Goal: Transaction & Acquisition: Subscribe to service/newsletter

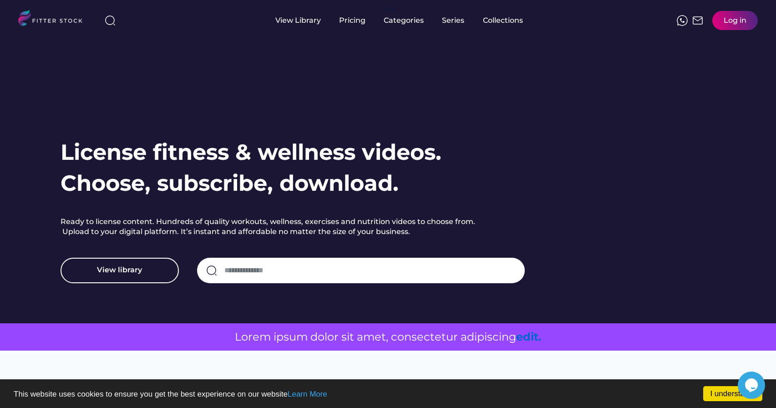
click at [726, 22] on div "Log in" at bounding box center [735, 20] width 23 height 10
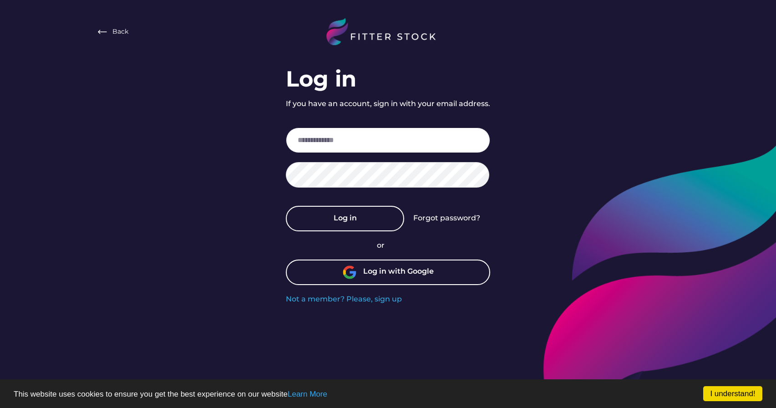
click at [338, 141] on input "email" at bounding box center [388, 139] width 204 height 25
click at [331, 140] on input "email" at bounding box center [388, 139] width 204 height 25
paste input "**********"
type input "**********"
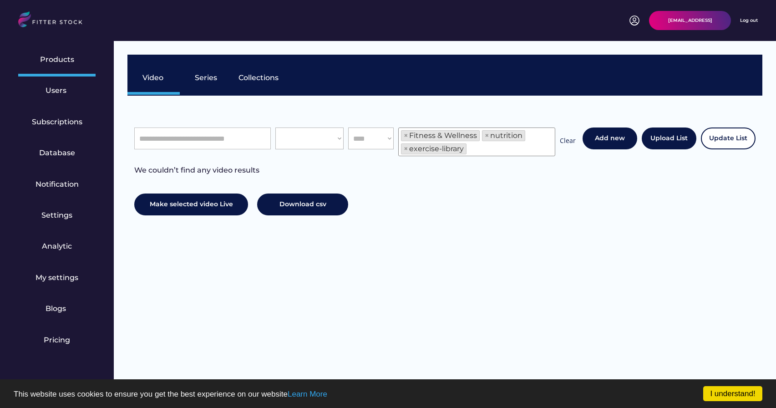
scroll to position [15, 0]
select select "**********"
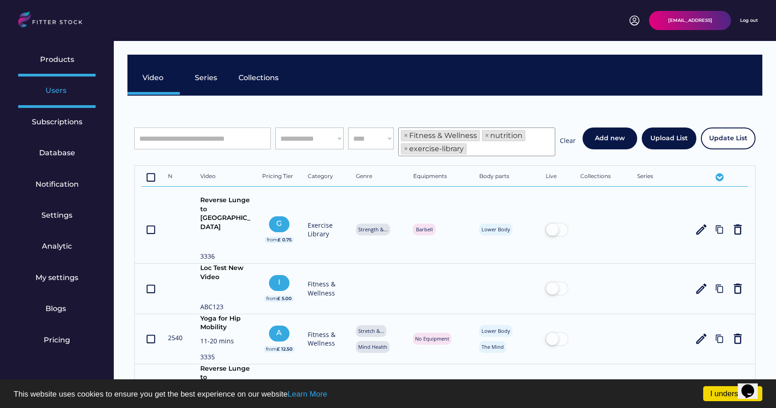
click at [50, 87] on div "Users" at bounding box center [57, 91] width 23 height 10
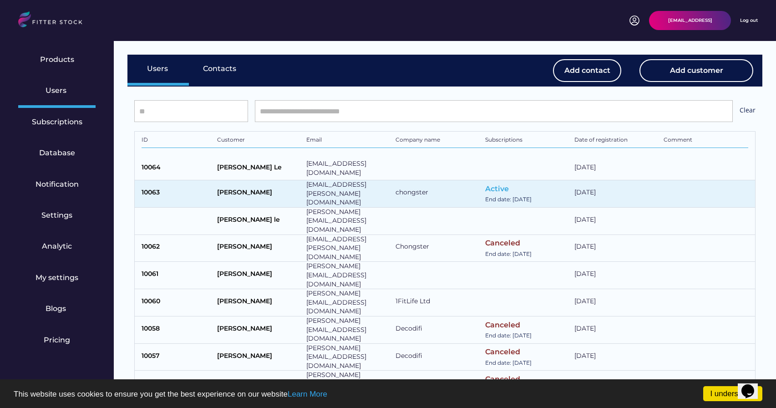
click at [235, 190] on div "Lộc Lâm" at bounding box center [259, 193] width 85 height 11
select select "*****"
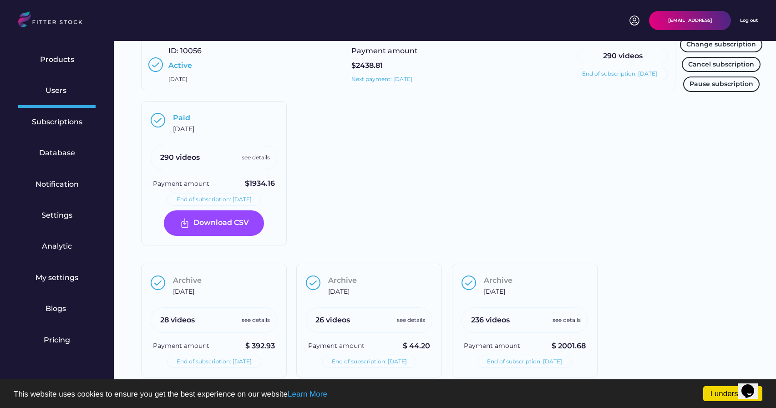
scroll to position [654, 0]
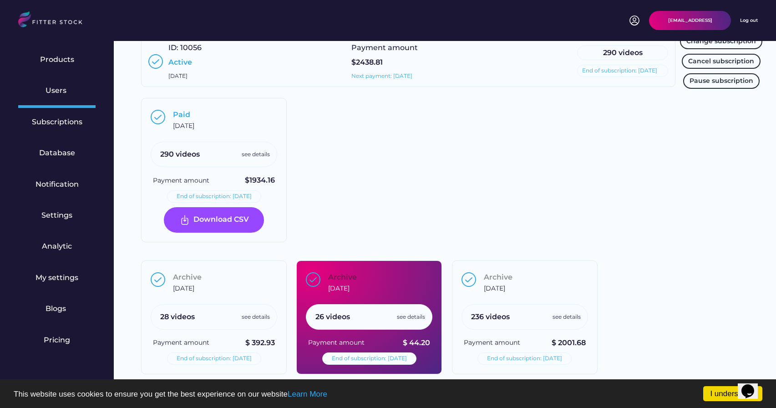
click at [378, 309] on div "26 videos see details" at bounding box center [369, 316] width 127 height 25
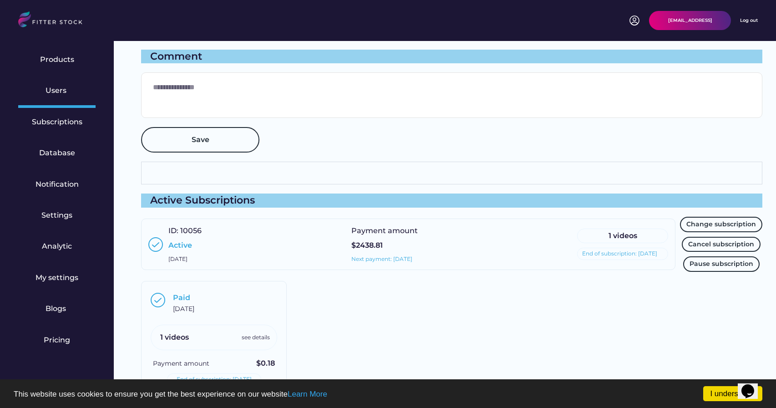
scroll to position [491, 0]
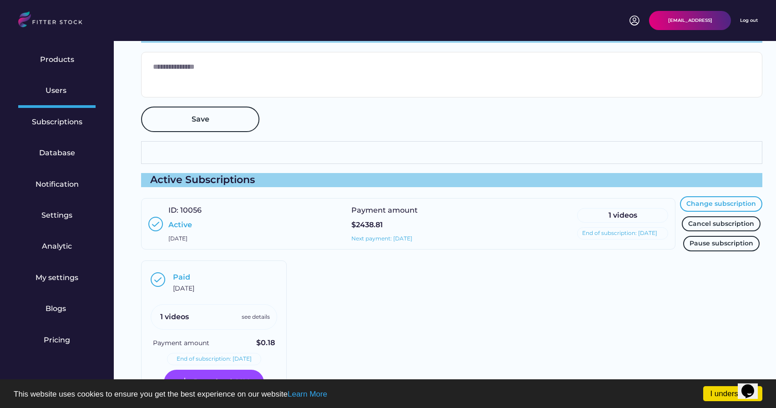
click at [726, 203] on button "Change subscription" at bounding box center [721, 203] width 82 height 15
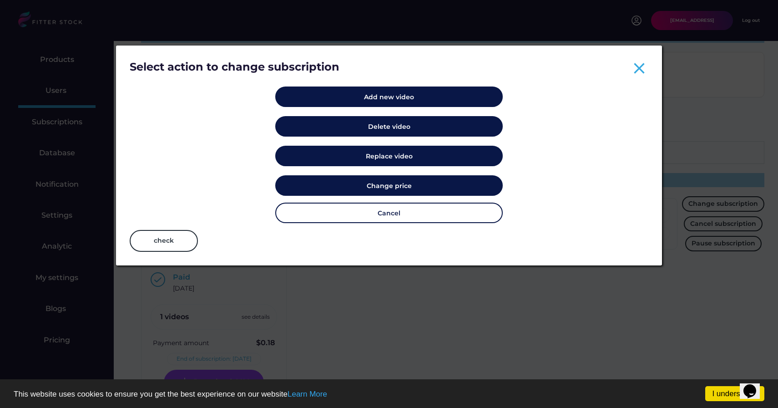
click at [634, 71] on text "close" at bounding box center [639, 68] width 18 height 18
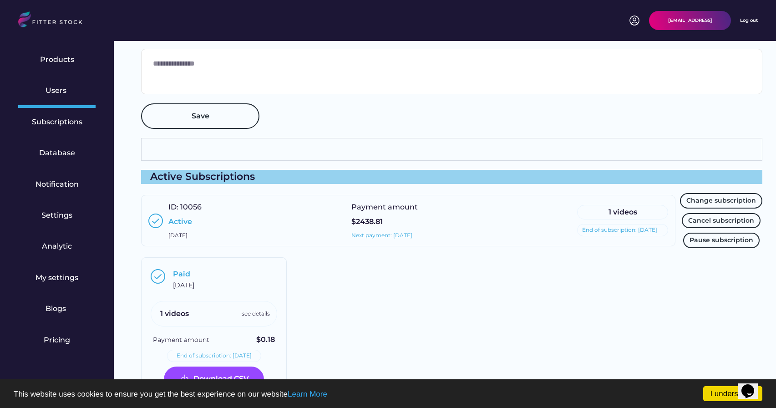
scroll to position [495, 0]
click at [743, 21] on div "Log out" at bounding box center [749, 20] width 18 height 6
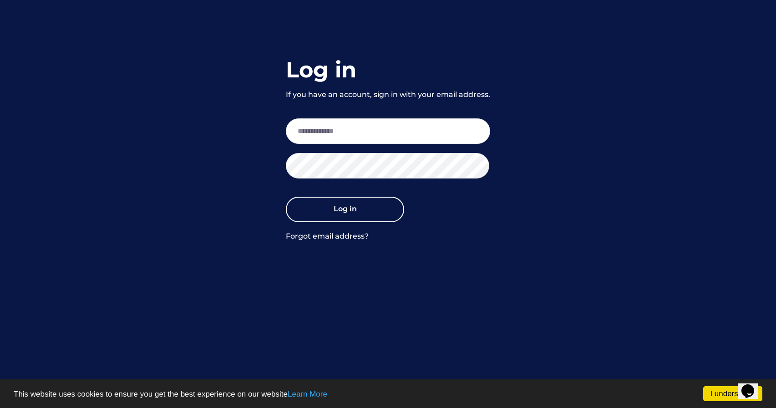
click at [488, 57] on div "Log in If you have an account, sign in with your email address. Log in Forgot e…" at bounding box center [388, 148] width 204 height 187
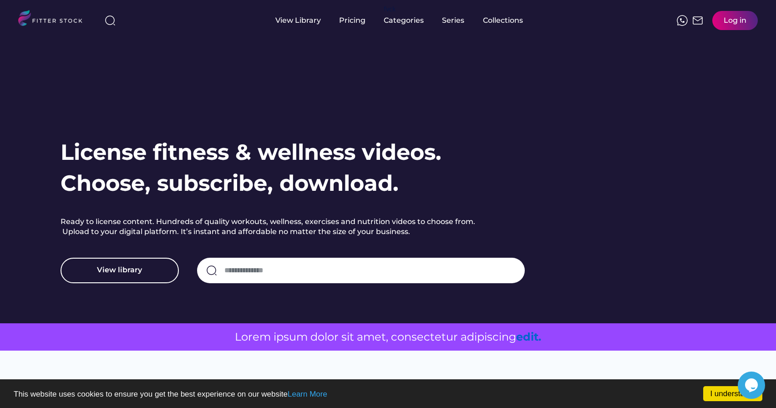
click at [724, 19] on div "Log in" at bounding box center [735, 20] width 23 height 10
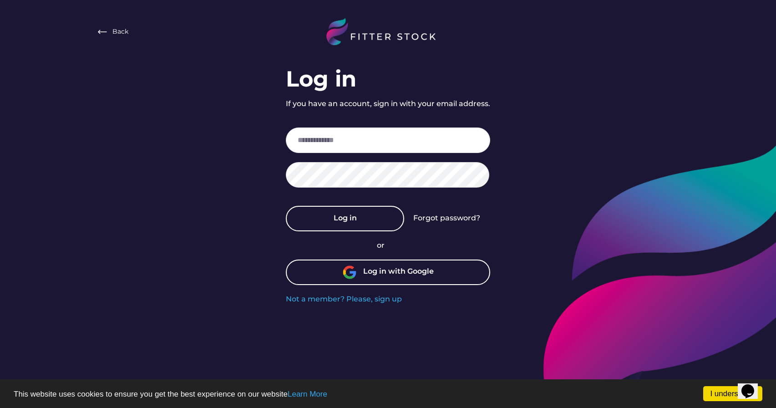
click at [365, 273] on div "Log in with Google" at bounding box center [398, 272] width 71 height 12
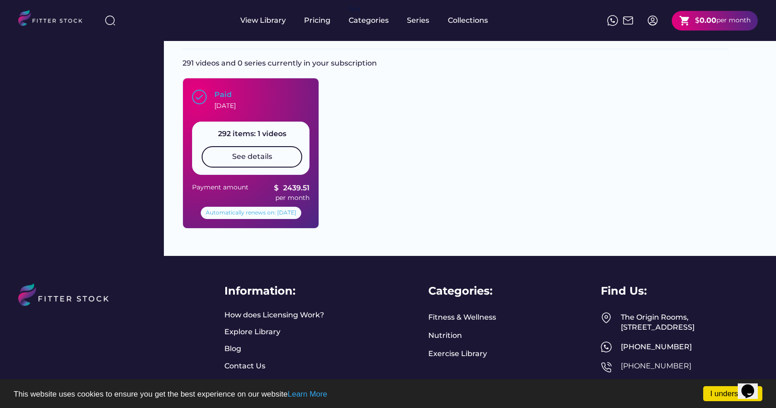
scroll to position [229, 0]
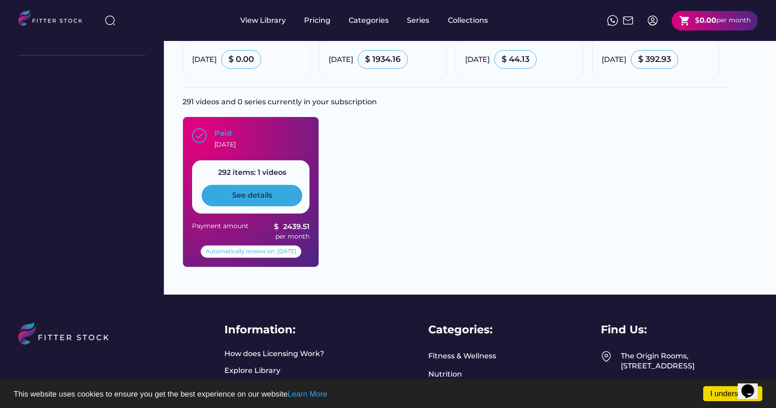
click at [250, 200] on div "See details" at bounding box center [252, 195] width 40 height 10
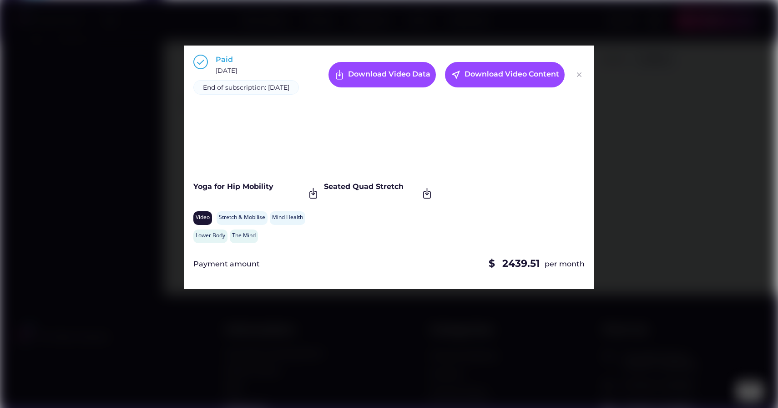
click at [579, 79] on img at bounding box center [579, 74] width 11 height 11
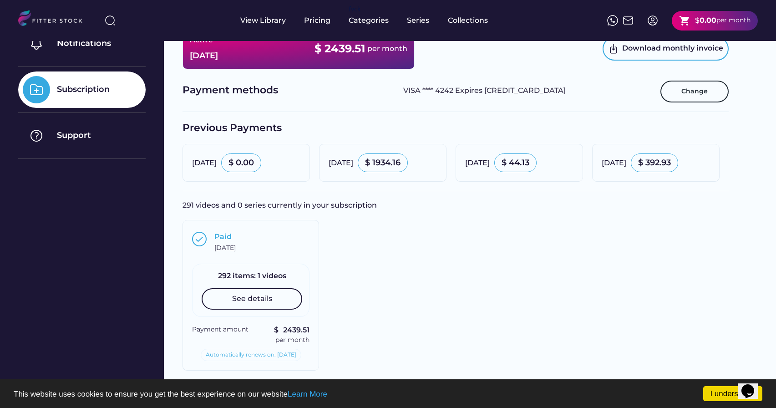
scroll to position [166, 0]
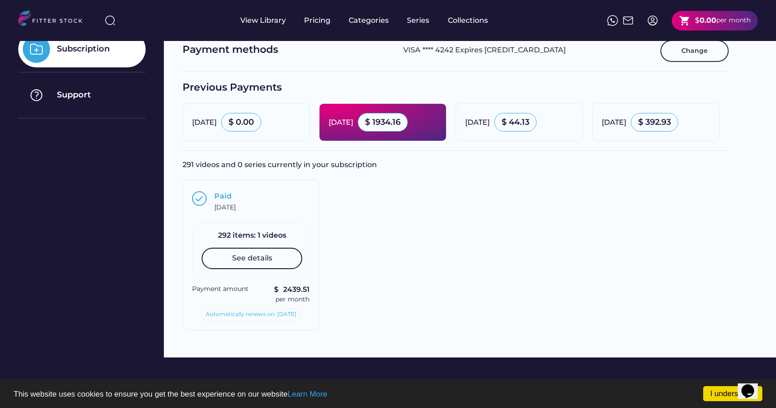
click at [353, 125] on div "[DATE]" at bounding box center [341, 122] width 25 height 10
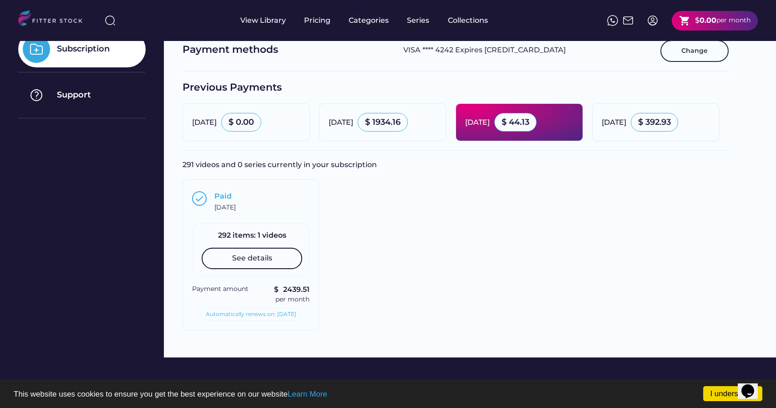
click at [484, 124] on div "[DATE]" at bounding box center [477, 122] width 25 height 10
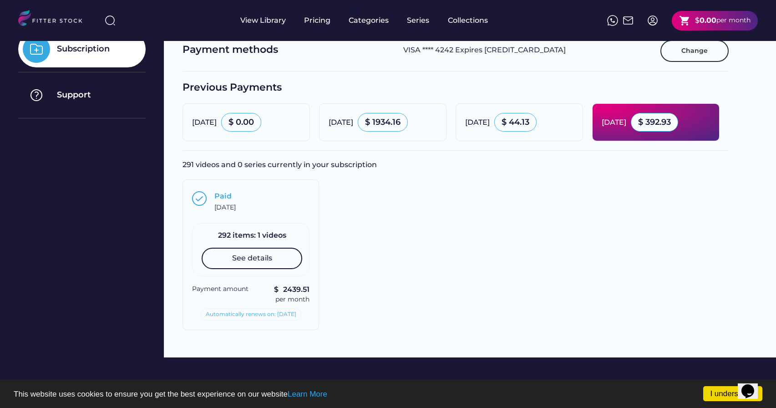
click at [602, 132] on div "[DATE] $ 392.93" at bounding box center [656, 122] width 108 height 19
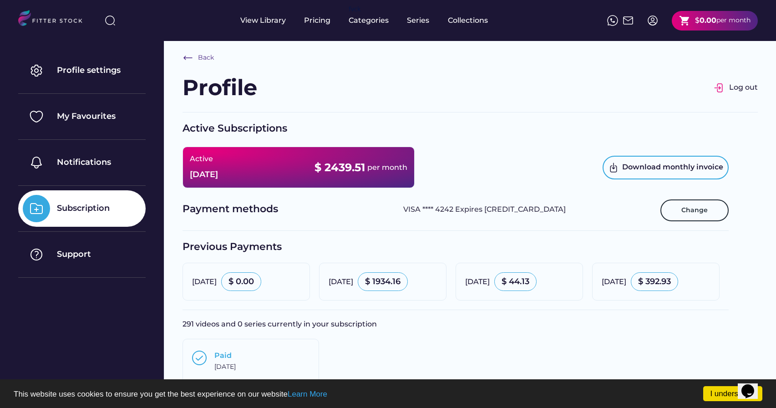
scroll to position [0, 0]
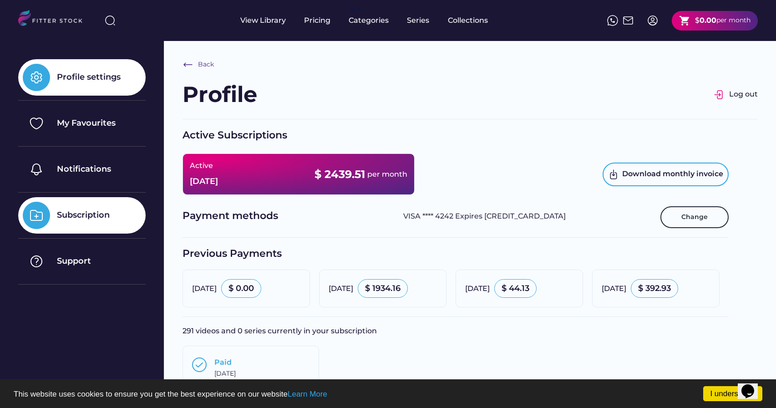
click at [71, 81] on div "Profile settings" at bounding box center [89, 76] width 64 height 11
select select "**********"
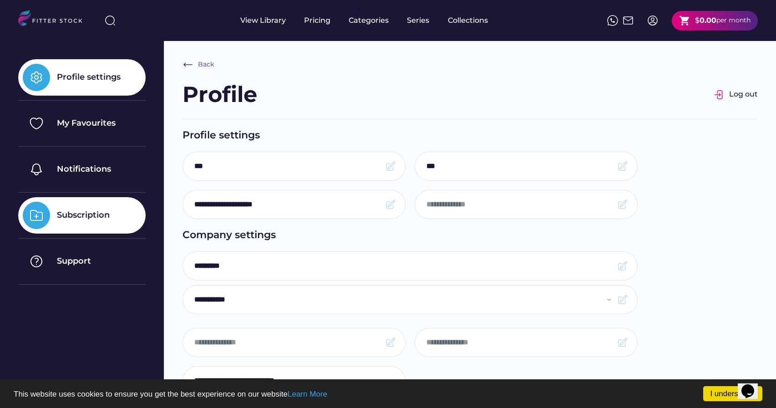
click at [89, 215] on div "Subscription" at bounding box center [83, 214] width 53 height 11
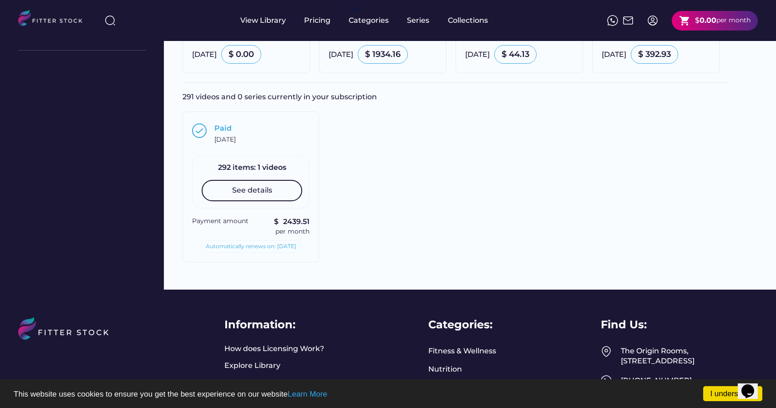
scroll to position [248, 0]
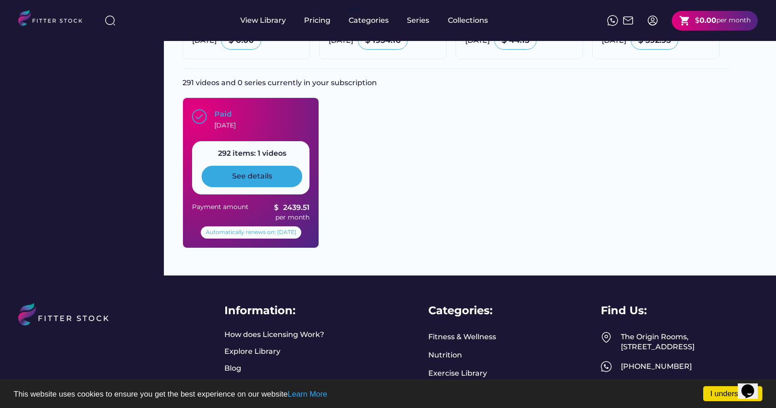
click at [254, 181] on div "See details" at bounding box center [252, 176] width 40 height 10
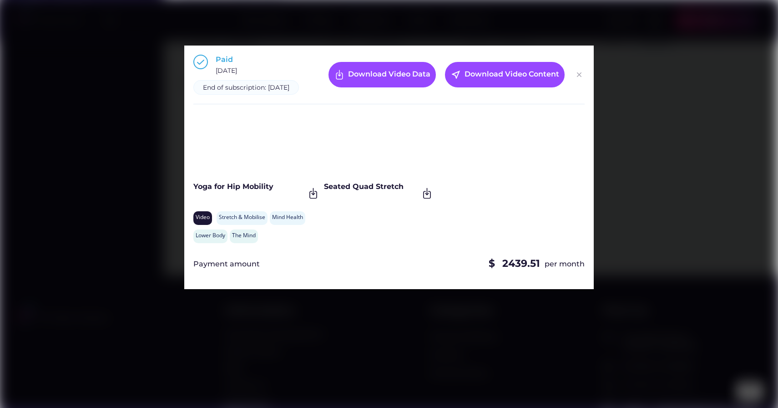
click at [579, 80] on img at bounding box center [579, 74] width 11 height 11
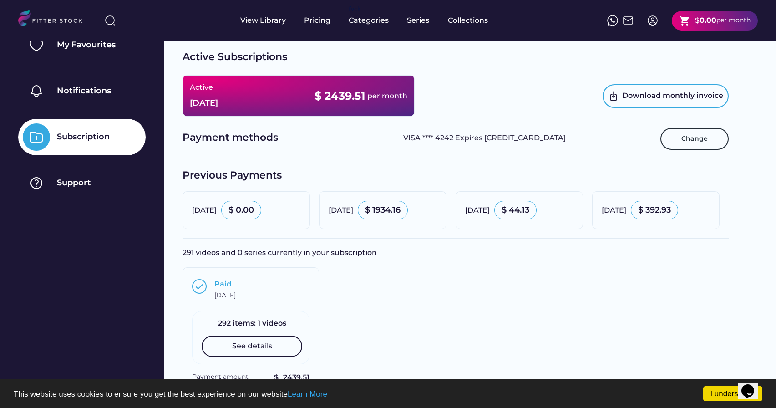
scroll to position [77, 0]
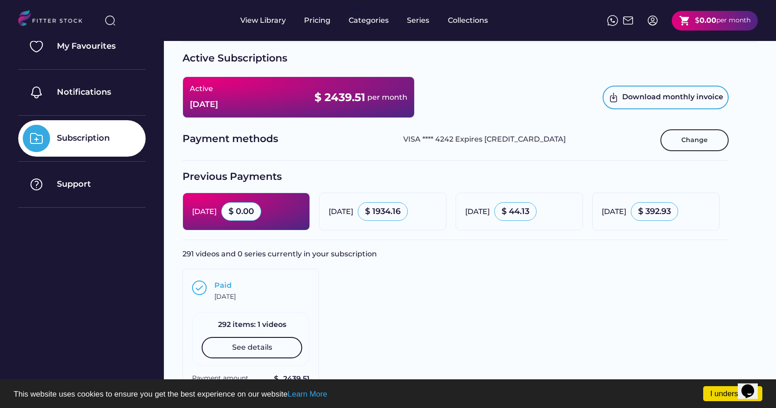
click at [217, 216] on div "September 9, 2025" at bounding box center [204, 212] width 25 height 10
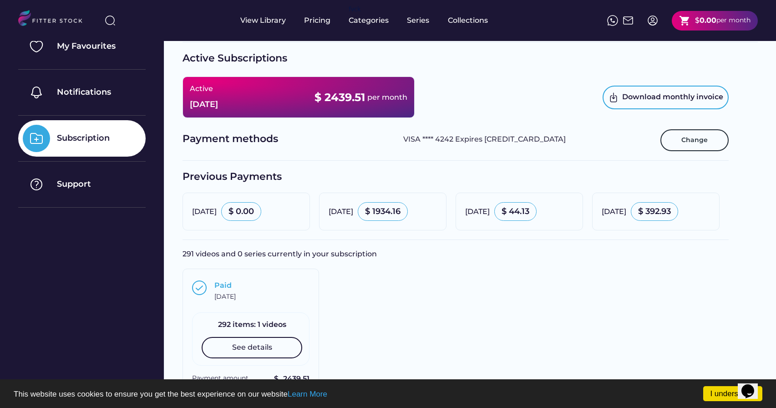
click at [221, 143] on div "Payment methods" at bounding box center [289, 140] width 212 height 16
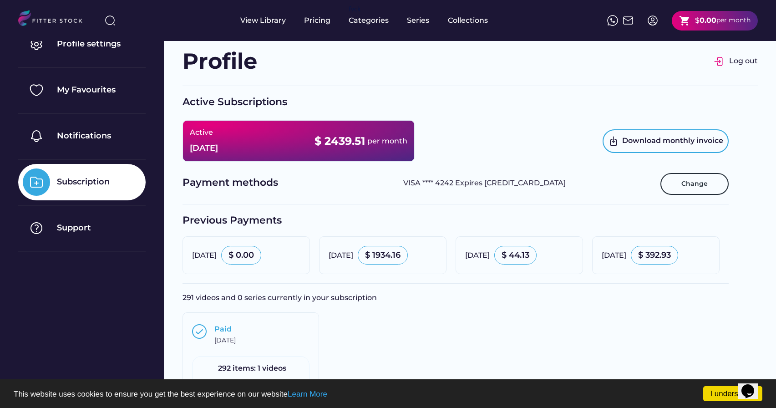
scroll to position [27, 0]
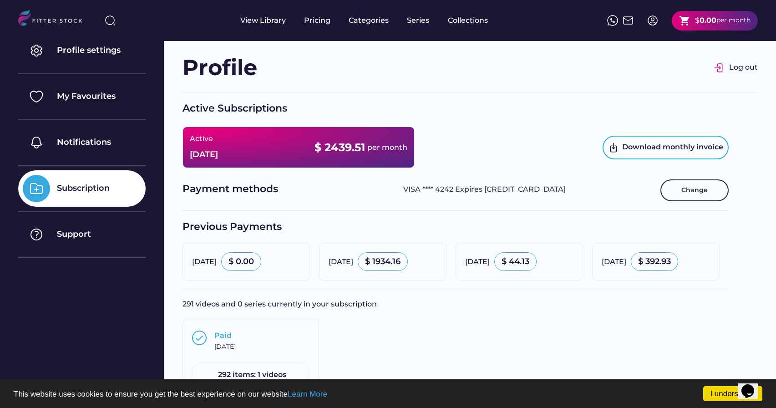
click at [216, 151] on div "Sep 17, 2025" at bounding box center [204, 154] width 28 height 11
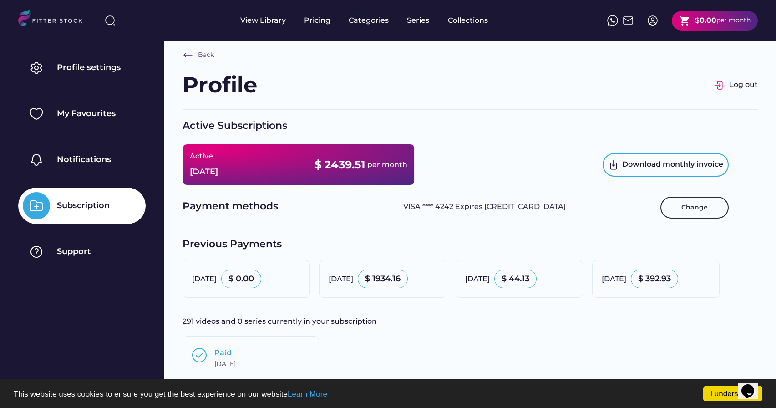
scroll to position [0, 0]
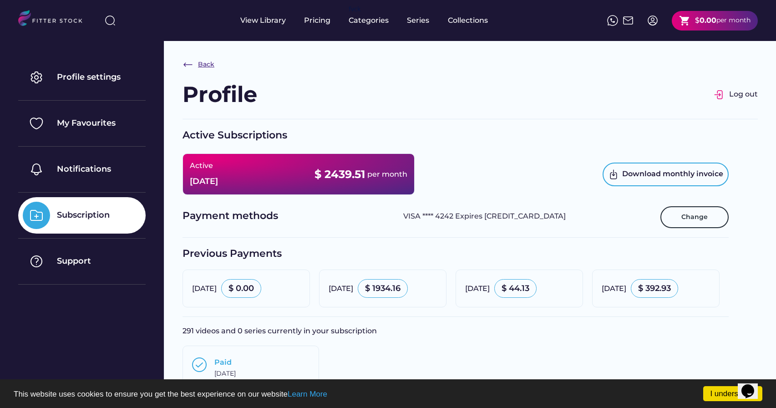
click at [196, 63] on div "Back" at bounding box center [199, 64] width 32 height 11
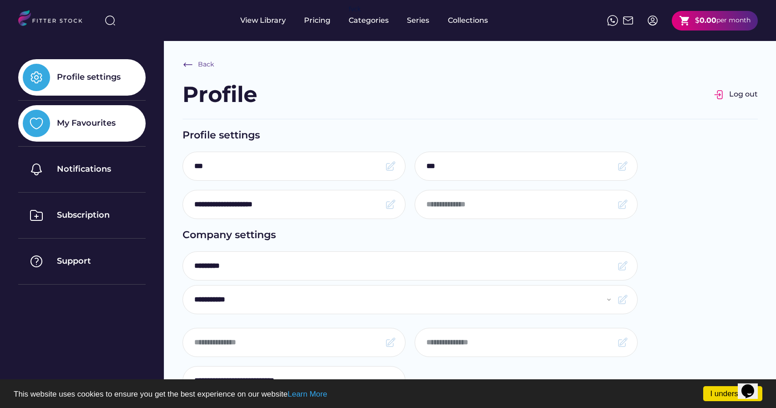
click at [92, 129] on div "My Favourites" at bounding box center [81, 123] width 127 height 36
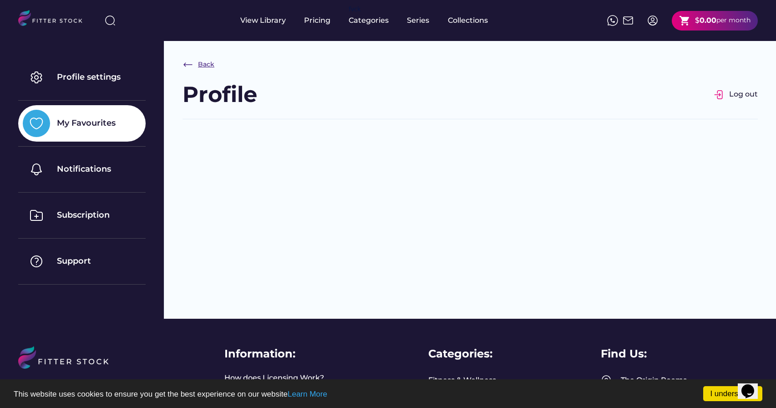
click at [207, 63] on div "Back" at bounding box center [206, 64] width 16 height 9
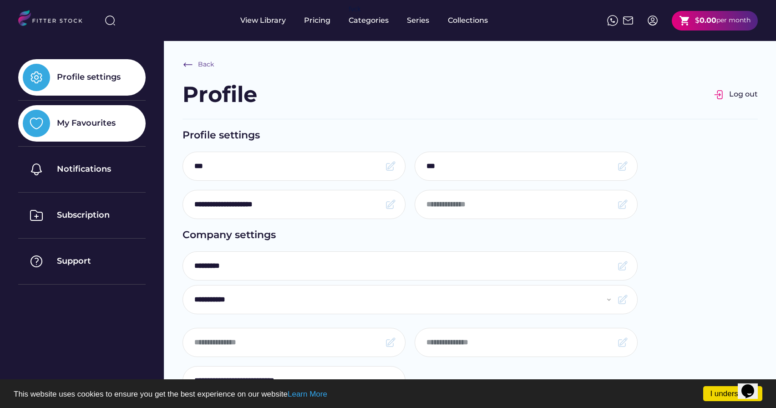
click at [101, 131] on div "My Favourites" at bounding box center [81, 123] width 127 height 36
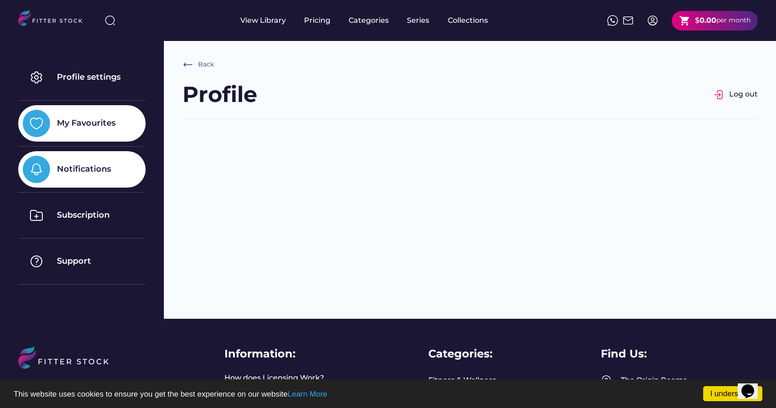
click at [95, 172] on div "Notifications" at bounding box center [84, 168] width 54 height 11
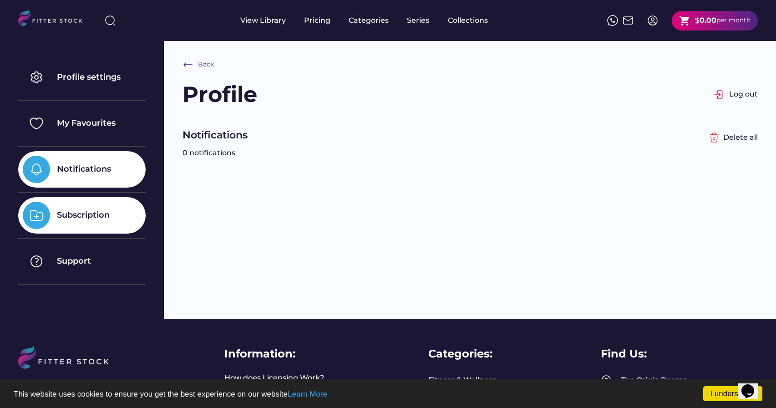
click at [83, 204] on div "Subscription" at bounding box center [81, 215] width 127 height 36
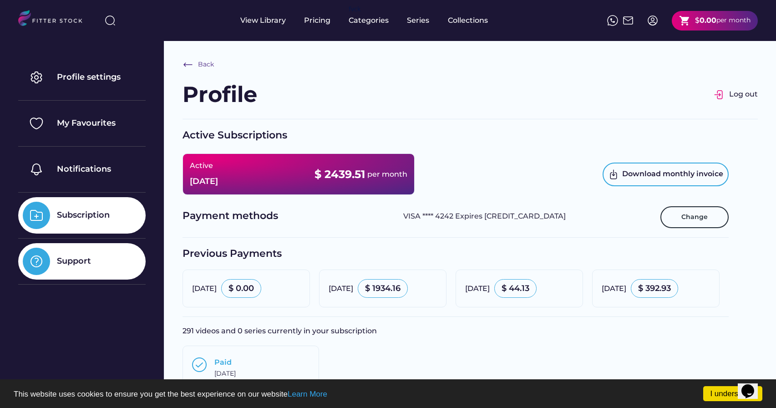
click at [73, 264] on div "Support" at bounding box center [74, 260] width 34 height 11
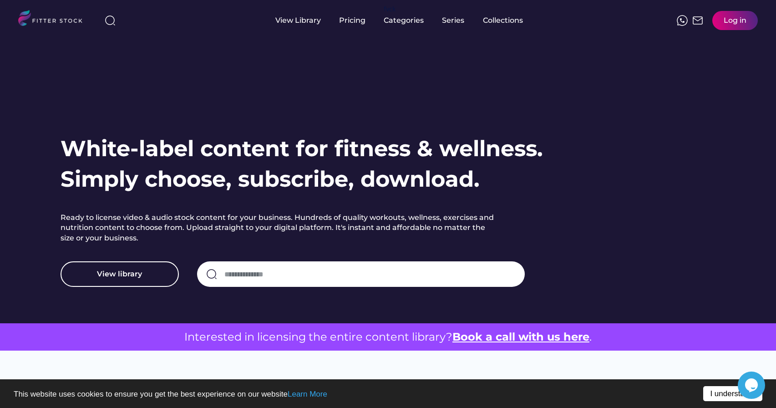
click at [708, 393] on link "I understand!" at bounding box center [732, 393] width 59 height 15
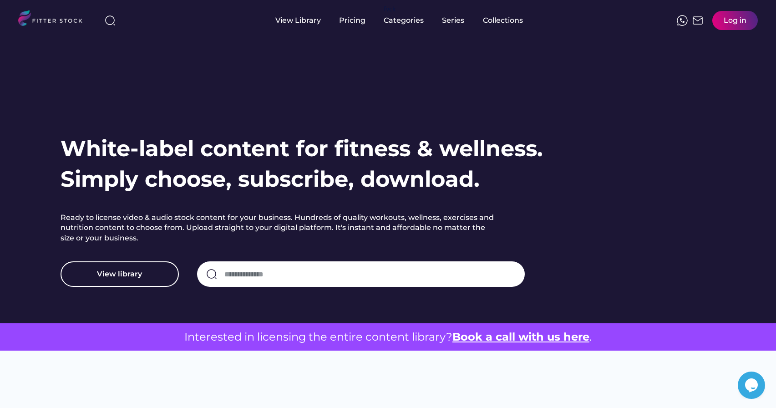
click at [728, 21] on div "Log in" at bounding box center [735, 20] width 23 height 10
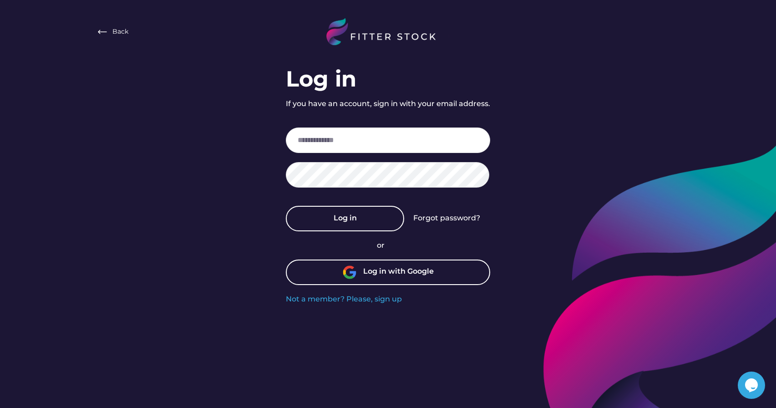
click at [377, 274] on div "Log in with Google" at bounding box center [398, 272] width 71 height 12
click at [371, 275] on div "Log in with Google" at bounding box center [398, 272] width 71 height 12
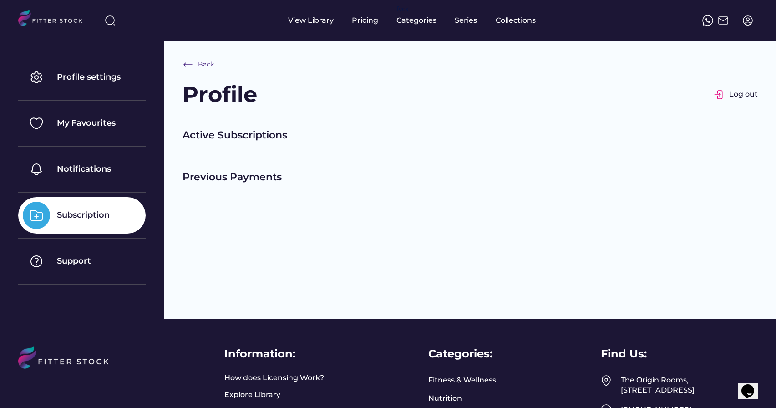
click at [105, 217] on div "Subscription" at bounding box center [83, 214] width 53 height 11
click at [219, 183] on div "Previous Payments" at bounding box center [456, 177] width 546 height 14
click at [218, 137] on div "Active Subscriptions" at bounding box center [456, 135] width 546 height 14
click at [205, 61] on div "Back" at bounding box center [206, 64] width 16 height 9
select select "**********"
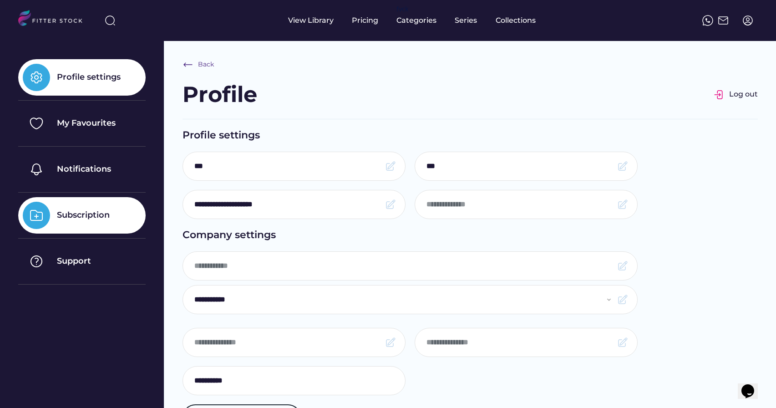
click at [83, 216] on div "Subscription" at bounding box center [83, 214] width 53 height 11
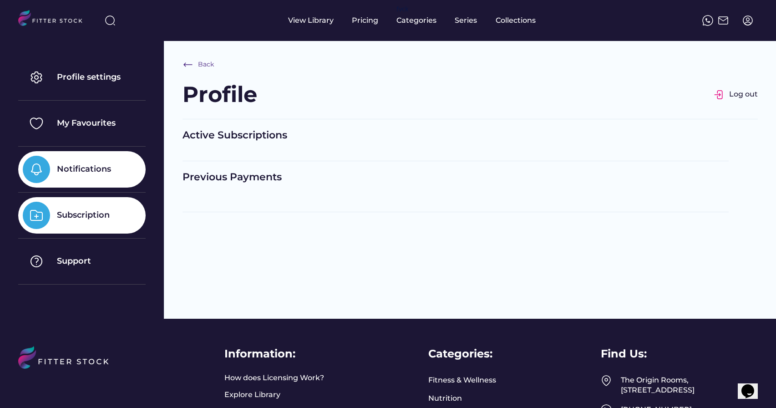
click at [91, 171] on div "Notifications" at bounding box center [84, 168] width 54 height 11
click at [71, 217] on div "Subscription" at bounding box center [83, 214] width 53 height 11
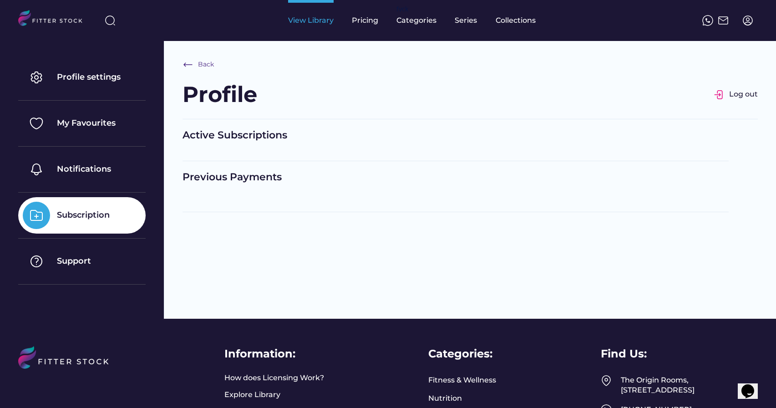
click at [309, 25] on div "View Library" at bounding box center [311, 20] width 46 height 10
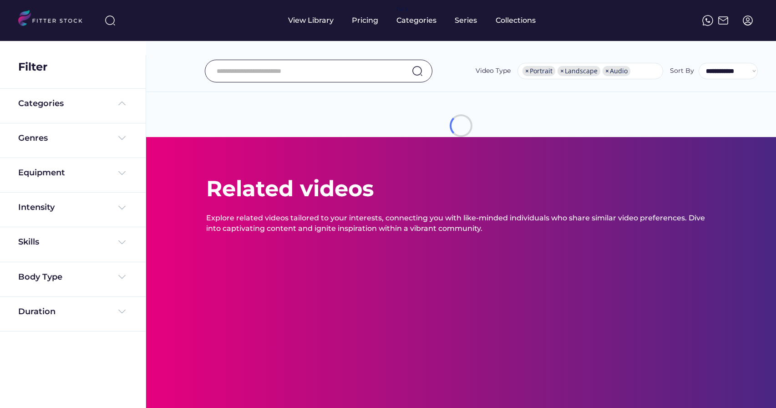
select select "**********"
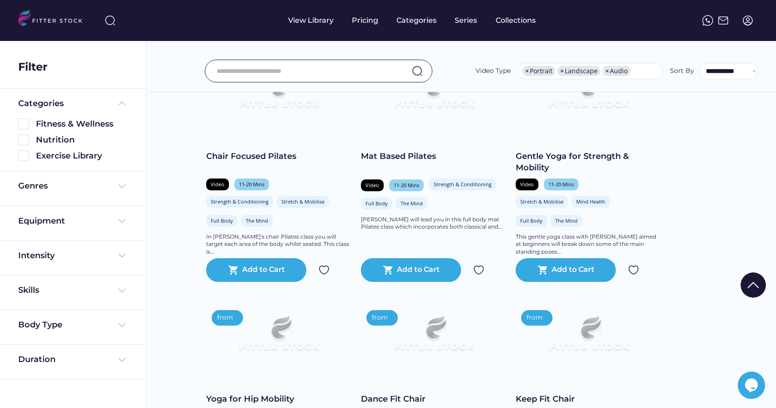
scroll to position [205, 0]
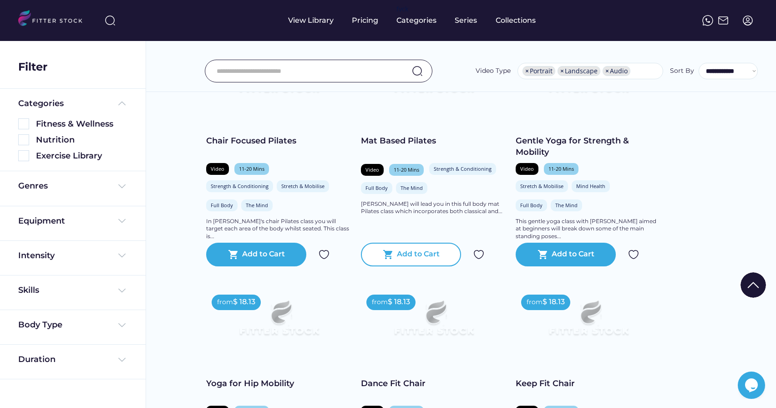
click at [417, 260] on div "Add to Cart" at bounding box center [418, 254] width 43 height 11
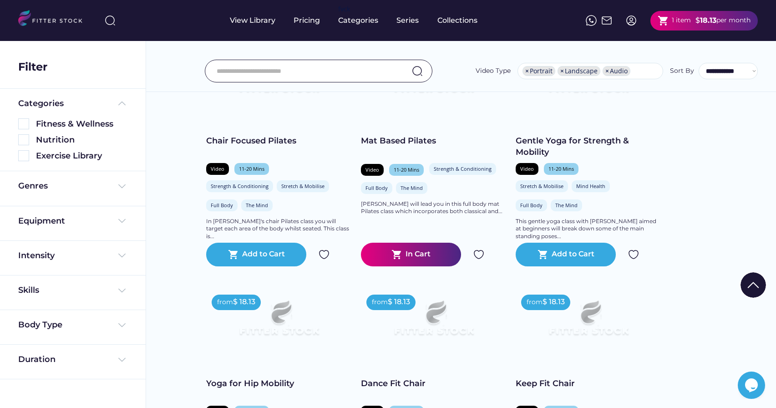
click at [680, 22] on div "1 item" at bounding box center [681, 20] width 19 height 9
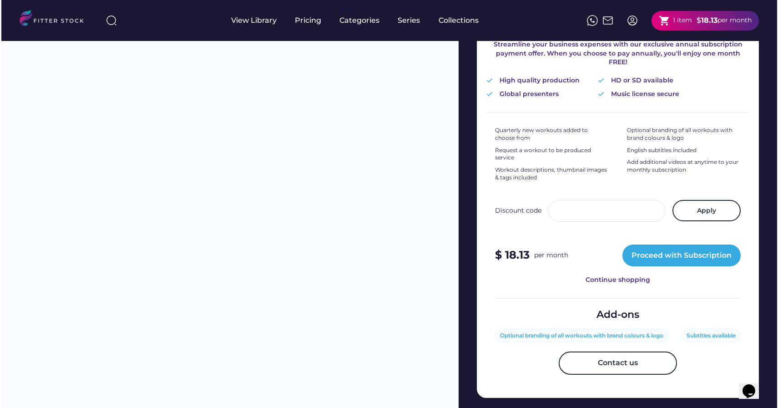
scroll to position [219, 0]
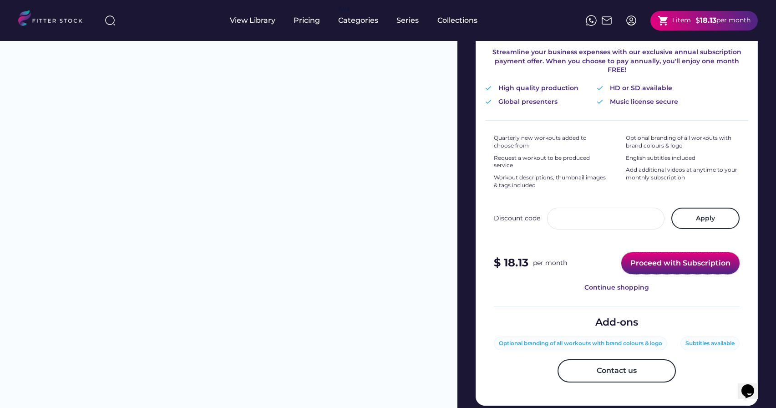
click at [651, 253] on button "Proceed with Subscription" at bounding box center [680, 263] width 118 height 22
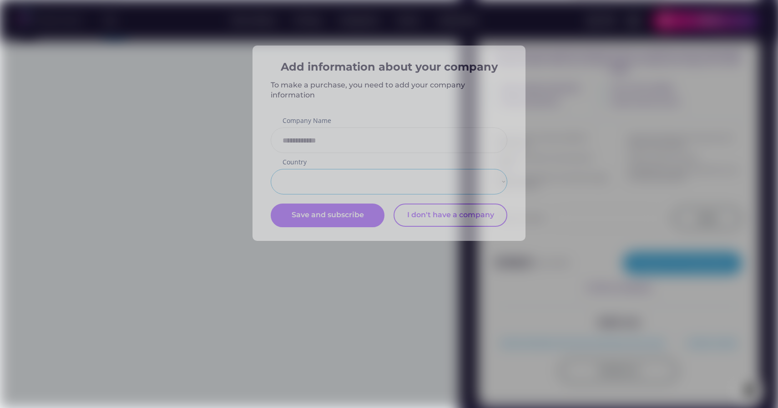
select select "**********"
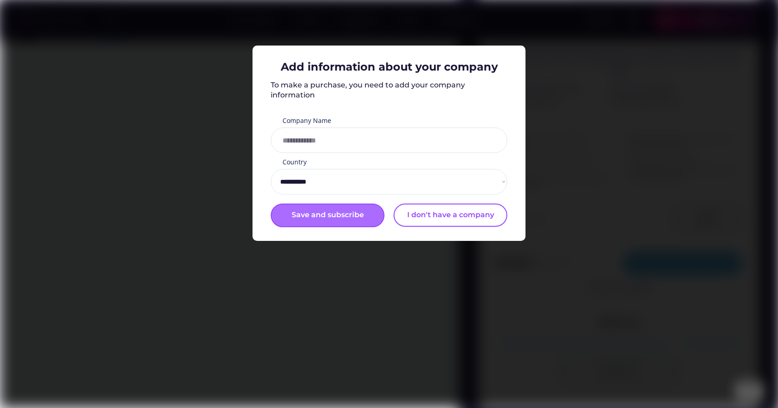
click at [327, 216] on div "Save and subscribe" at bounding box center [328, 215] width 72 height 11
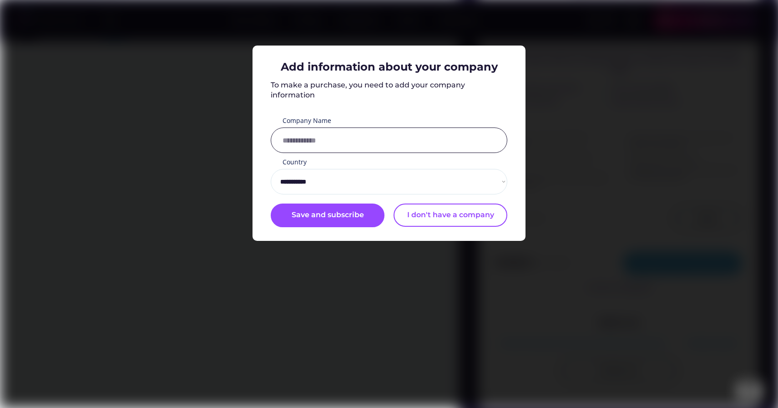
click at [346, 140] on input "input" at bounding box center [389, 139] width 237 height 25
click at [312, 219] on div "Save and subscribe" at bounding box center [328, 215] width 72 height 11
click at [347, 142] on input "input" at bounding box center [389, 139] width 237 height 25
type input "***"
click at [325, 209] on div "Save and subscribe" at bounding box center [328, 215] width 114 height 24
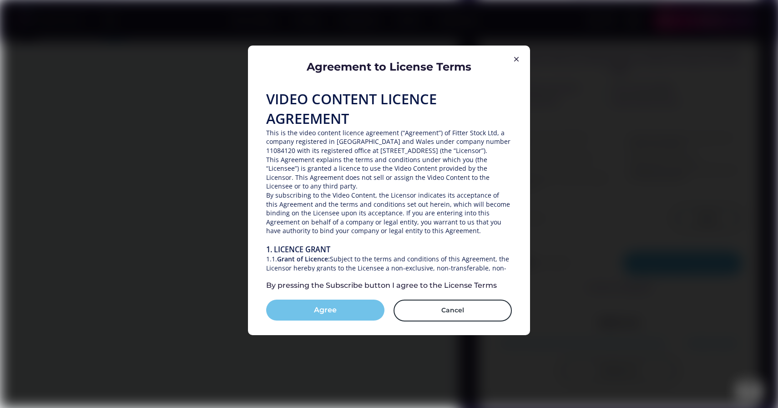
click at [328, 316] on button "Agree" at bounding box center [325, 310] width 118 height 21
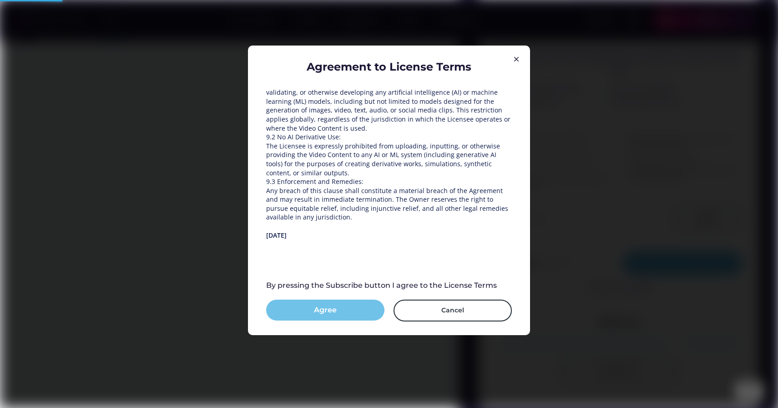
scroll to position [1306, 0]
click at [328, 316] on button "Agree" at bounding box center [325, 310] width 118 height 21
click at [346, 311] on button "Subscribe" at bounding box center [325, 310] width 118 height 21
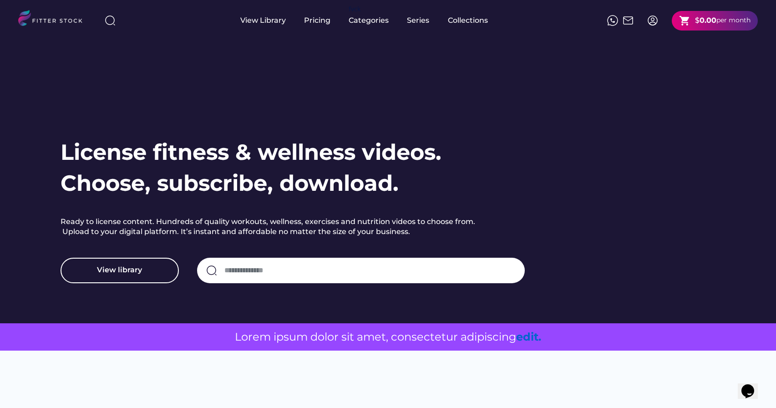
click at [651, 22] on img at bounding box center [652, 20] width 11 height 11
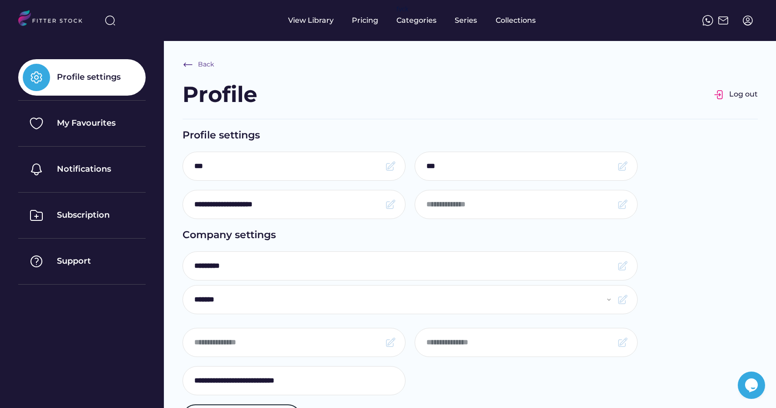
select select "**********"
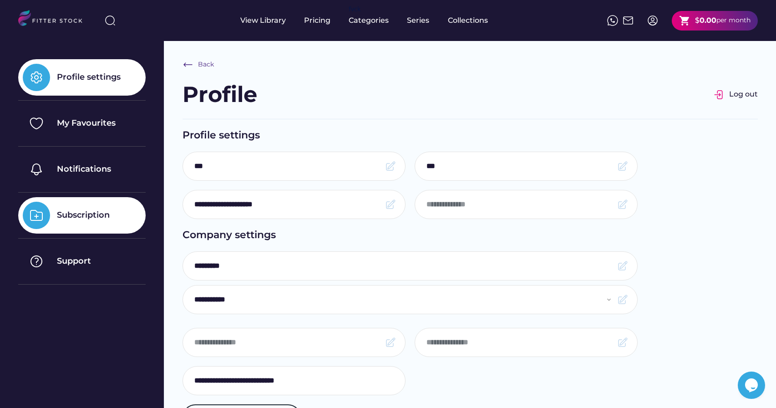
click at [89, 221] on div "Subscription" at bounding box center [81, 215] width 127 height 36
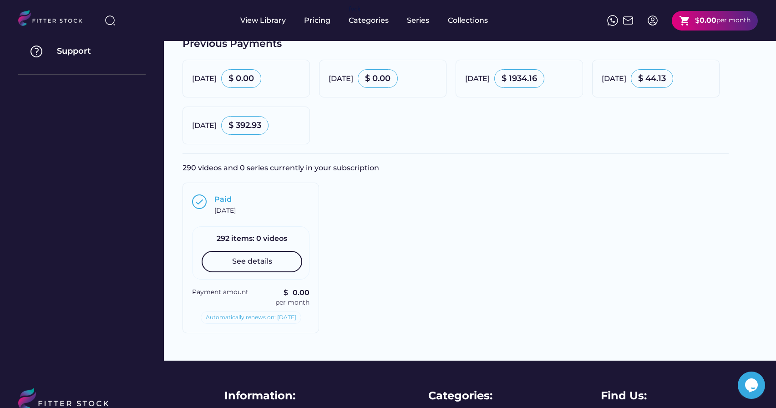
scroll to position [207, 0]
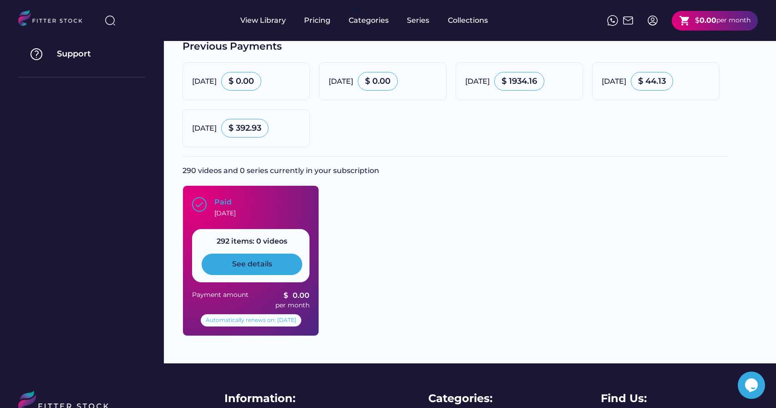
click at [263, 269] on div "See details" at bounding box center [252, 264] width 40 height 10
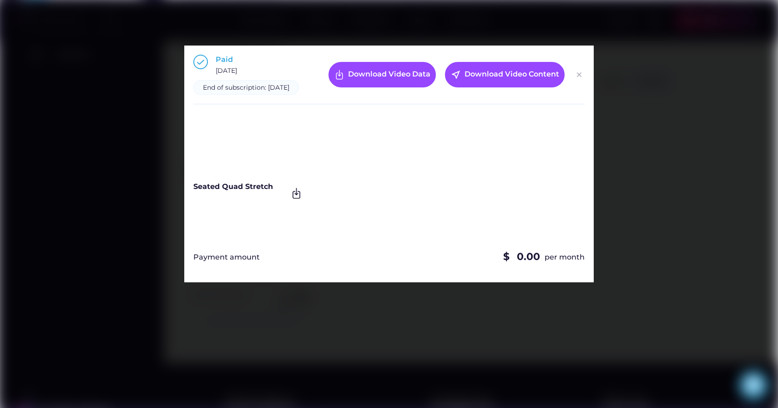
click at [578, 78] on img at bounding box center [579, 74] width 11 height 11
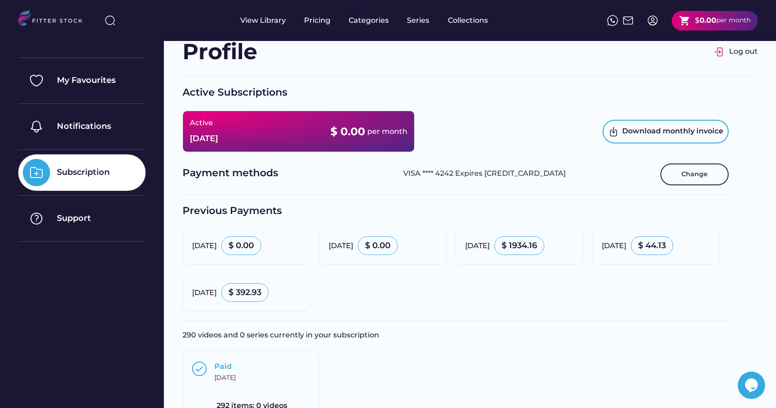
scroll to position [0, 0]
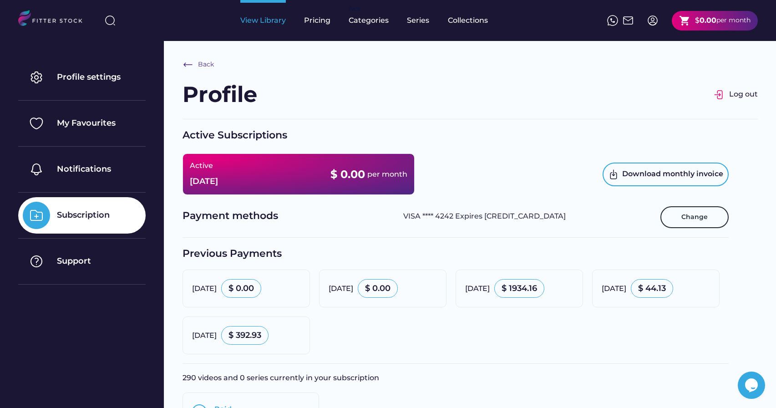
click at [278, 26] on div "View Library" at bounding box center [263, 20] width 46 height 41
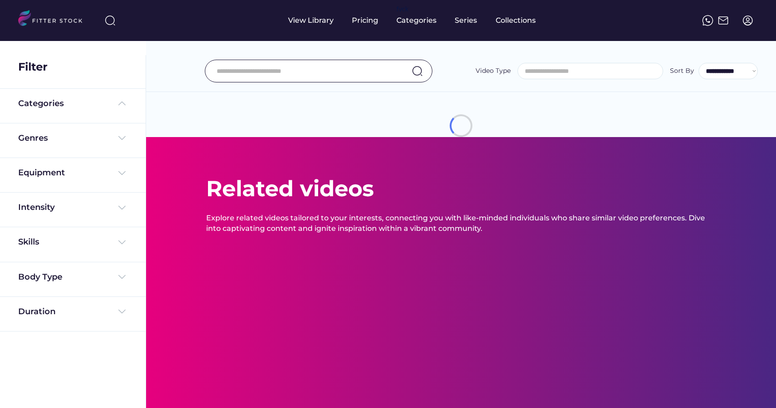
select select
select select "**********"
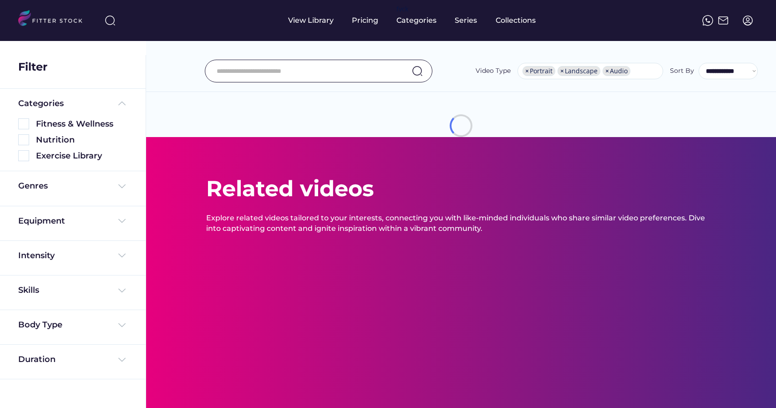
select select "**********"
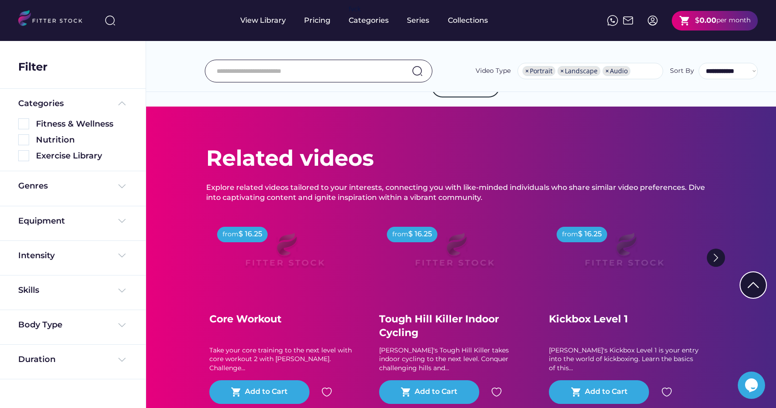
scroll to position [4835, 0]
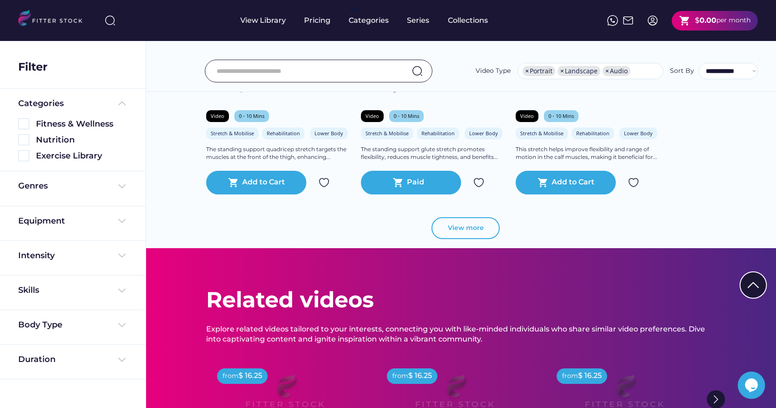
click at [471, 231] on button "View more" at bounding box center [466, 228] width 68 height 22
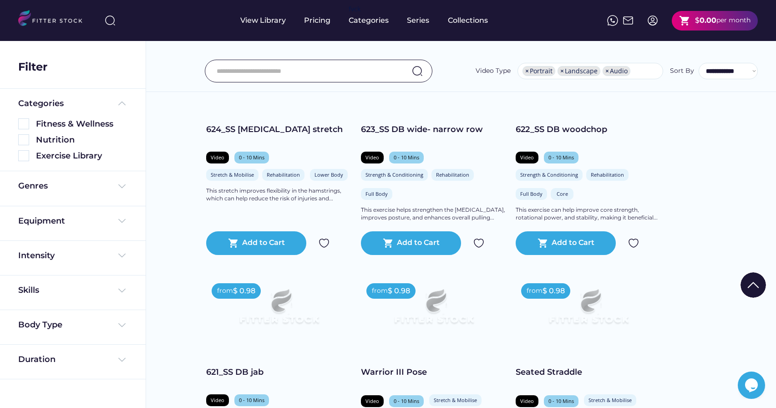
scroll to position [5160, 0]
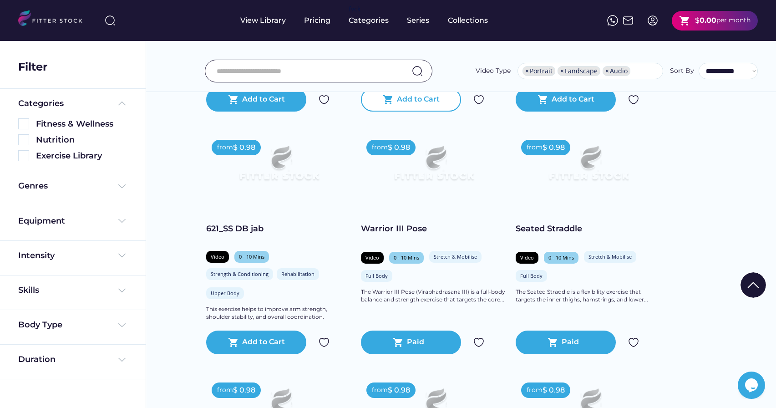
click at [406, 112] on div "shopping_cart Add to Cart" at bounding box center [411, 100] width 100 height 24
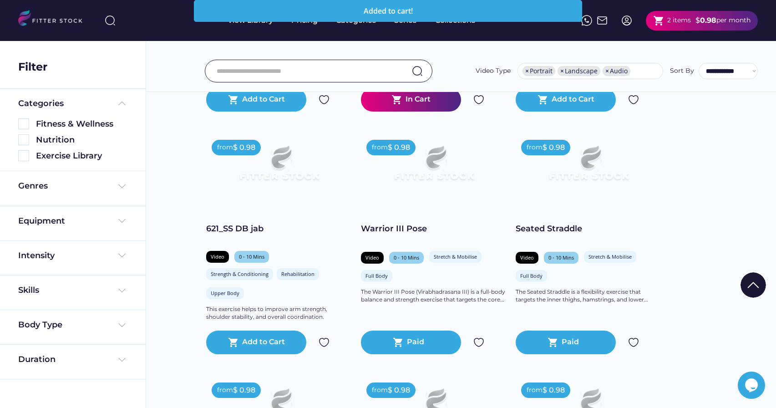
click at [659, 23] on text "shopping_cart" at bounding box center [658, 20] width 11 height 11
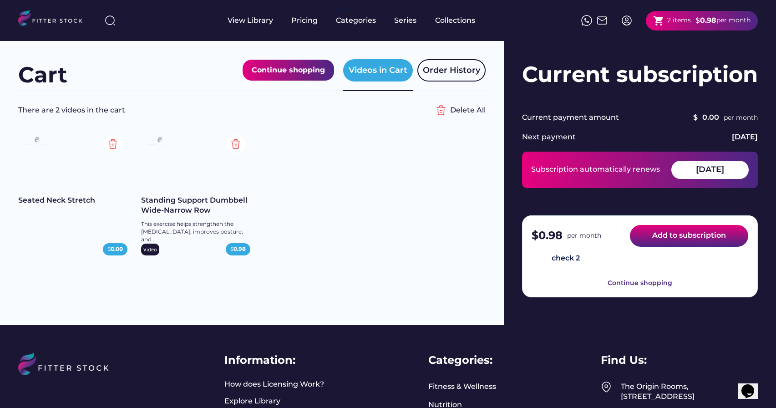
click at [672, 239] on button "Add to subscription" at bounding box center [689, 236] width 118 height 22
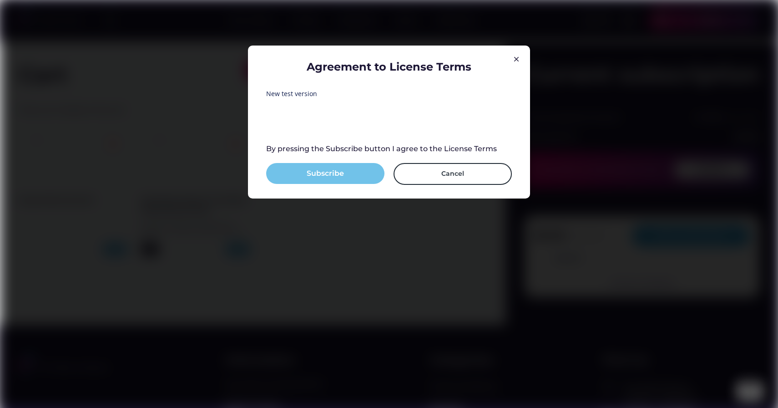
click at [337, 174] on button "Subscribe" at bounding box center [325, 173] width 118 height 21
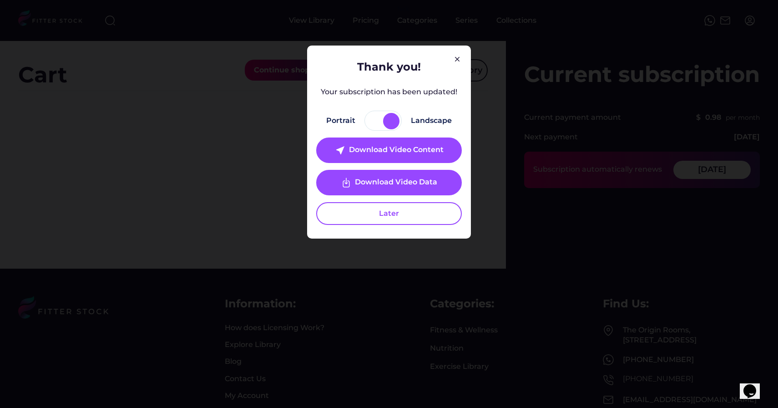
click at [457, 60] on div "Thank you! Your subscription has been updated! Portrait Landscape near_me Downl…" at bounding box center [389, 142] width 146 height 166
click at [458, 59] on div "Thank you! Your subscription has been updated! Portrait Landscape near_me Downl…" at bounding box center [389, 142] width 146 height 166
click at [458, 58] on img at bounding box center [457, 59] width 11 height 11
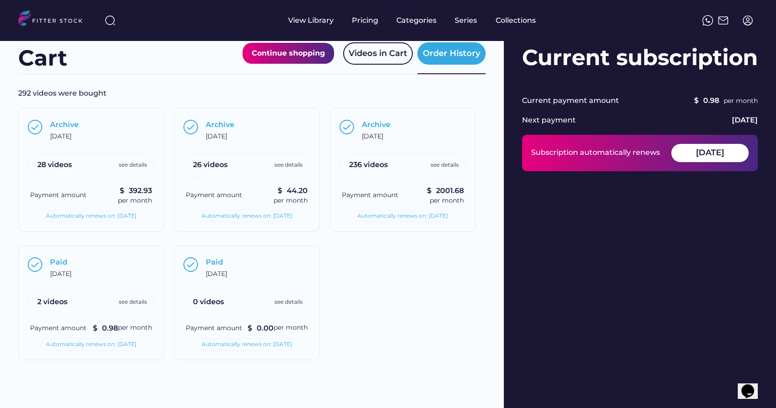
scroll to position [35, 0]
